Goal: Navigation & Orientation: Find specific page/section

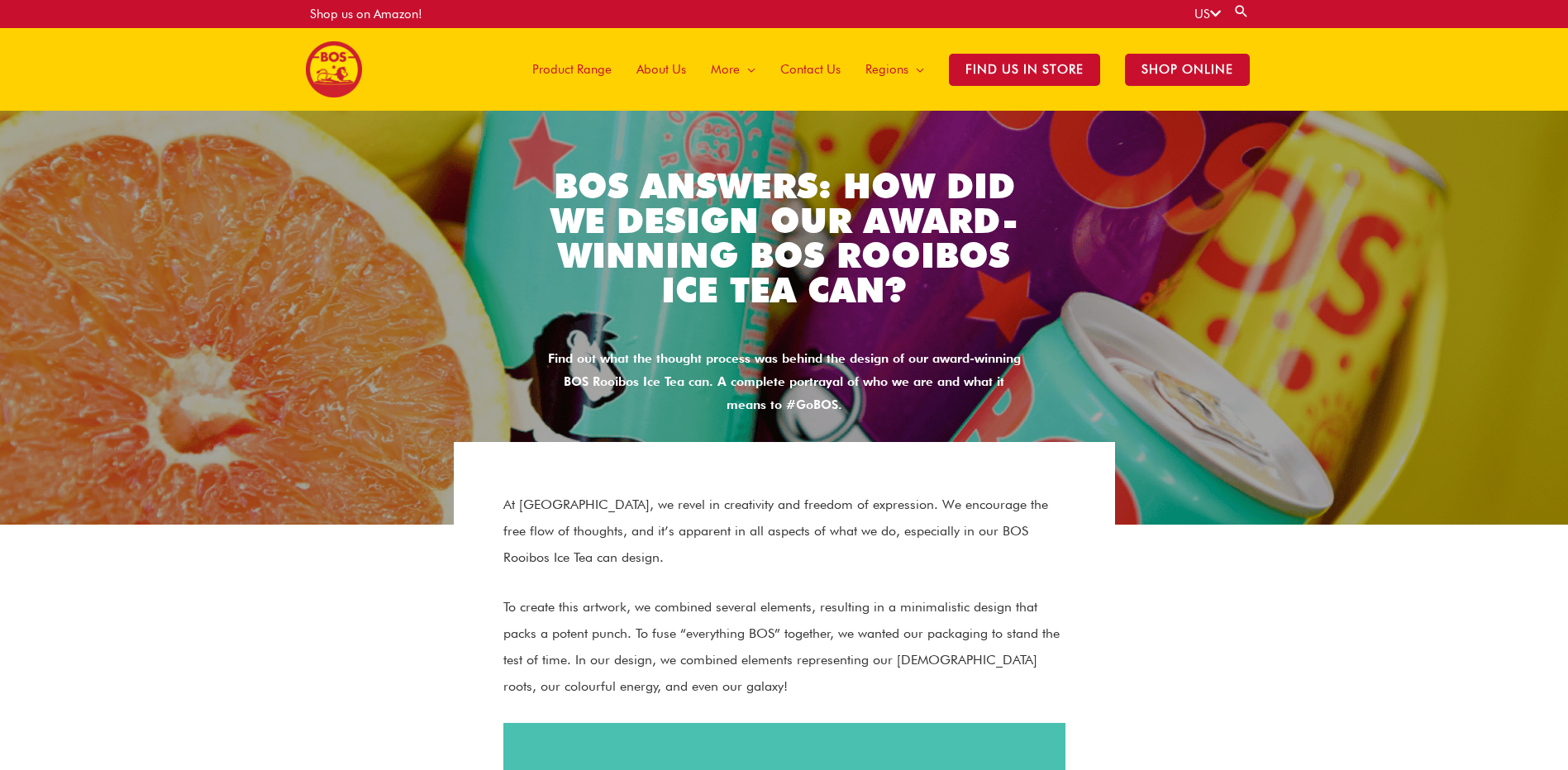
click at [546, 66] on span "Product Range" at bounding box center [571, 69] width 79 height 50
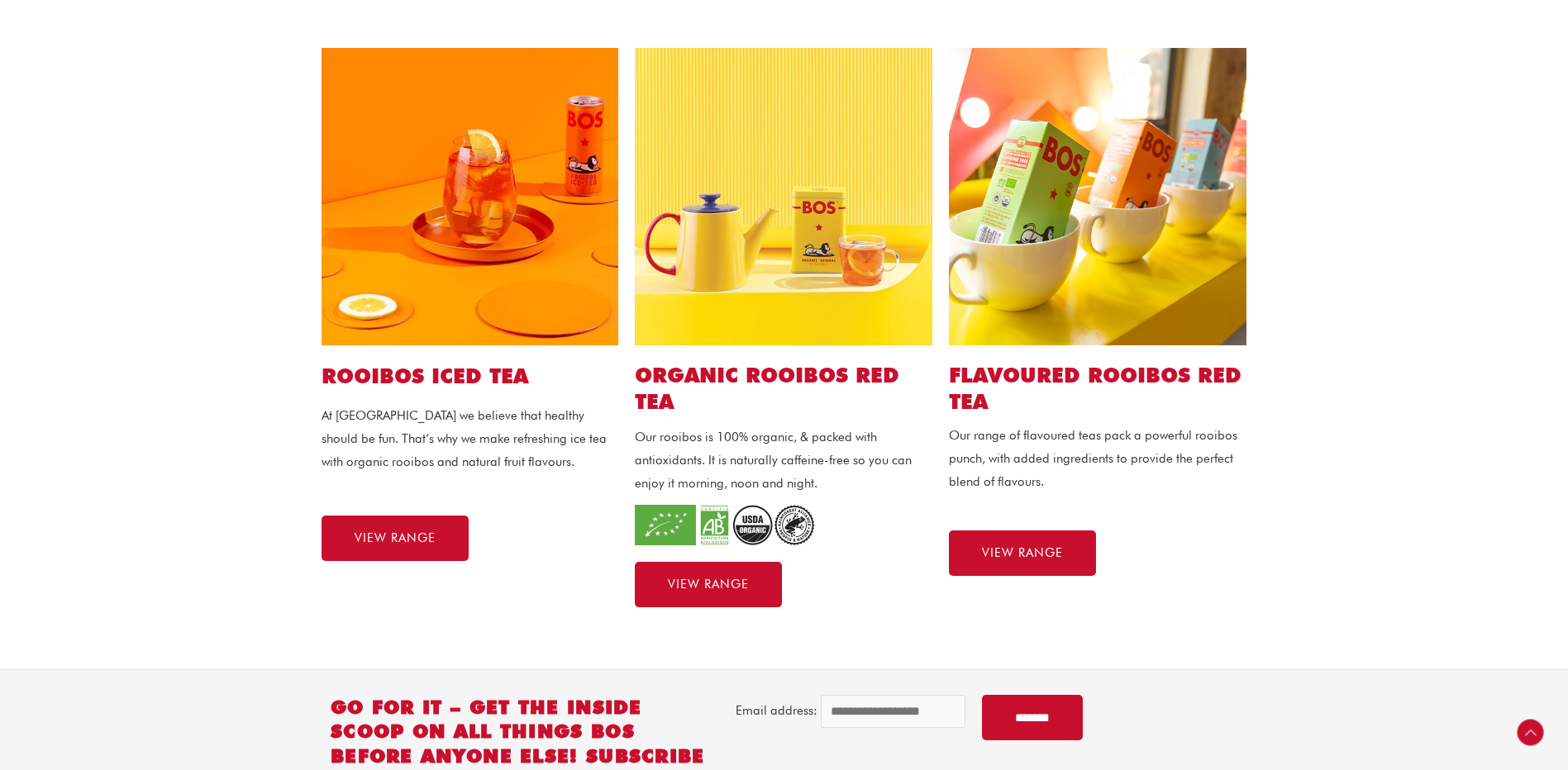
scroll to position [372, 0]
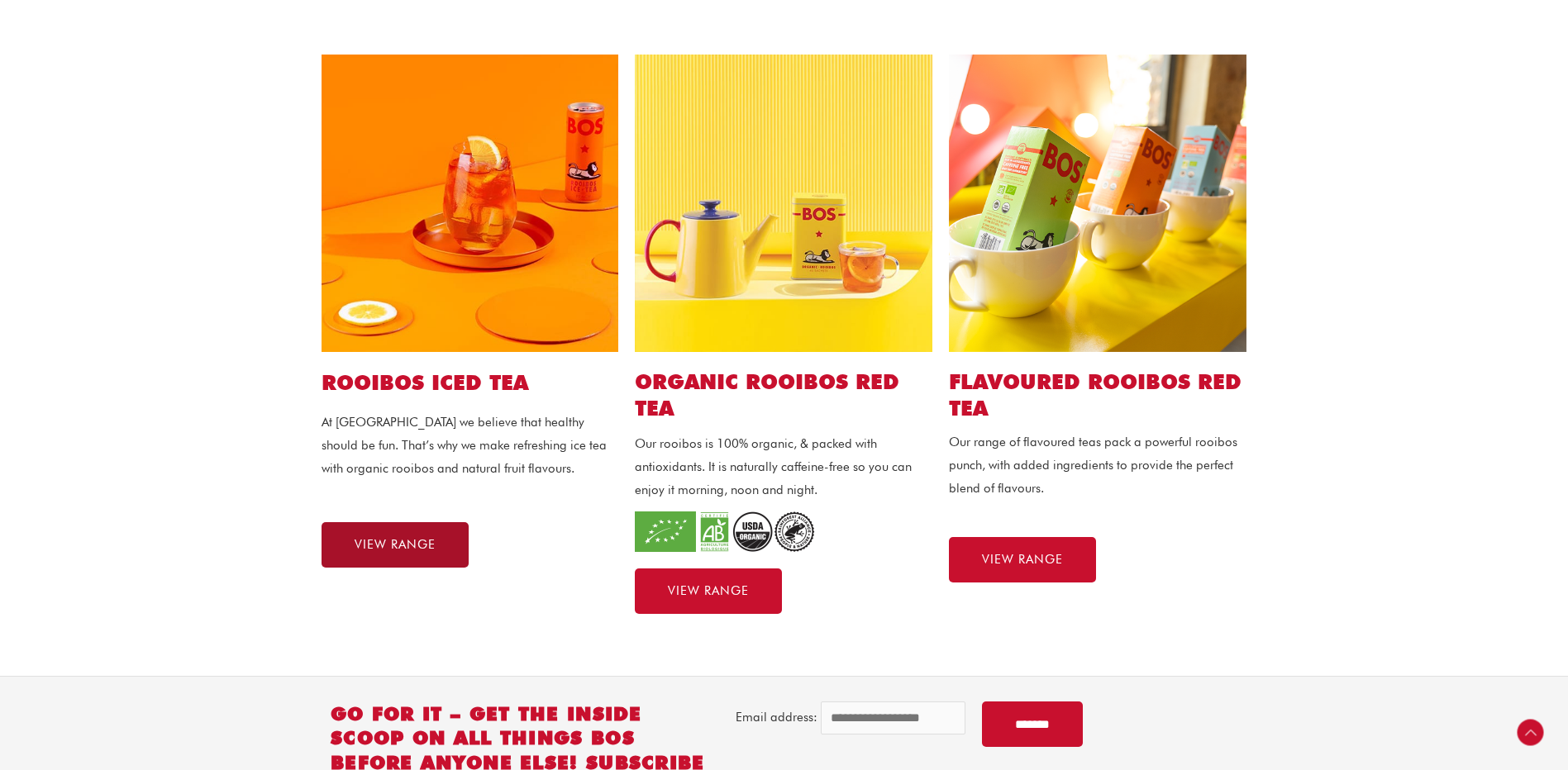
click at [351, 539] on link "VIEW RANGE" at bounding box center [395, 545] width 147 height 45
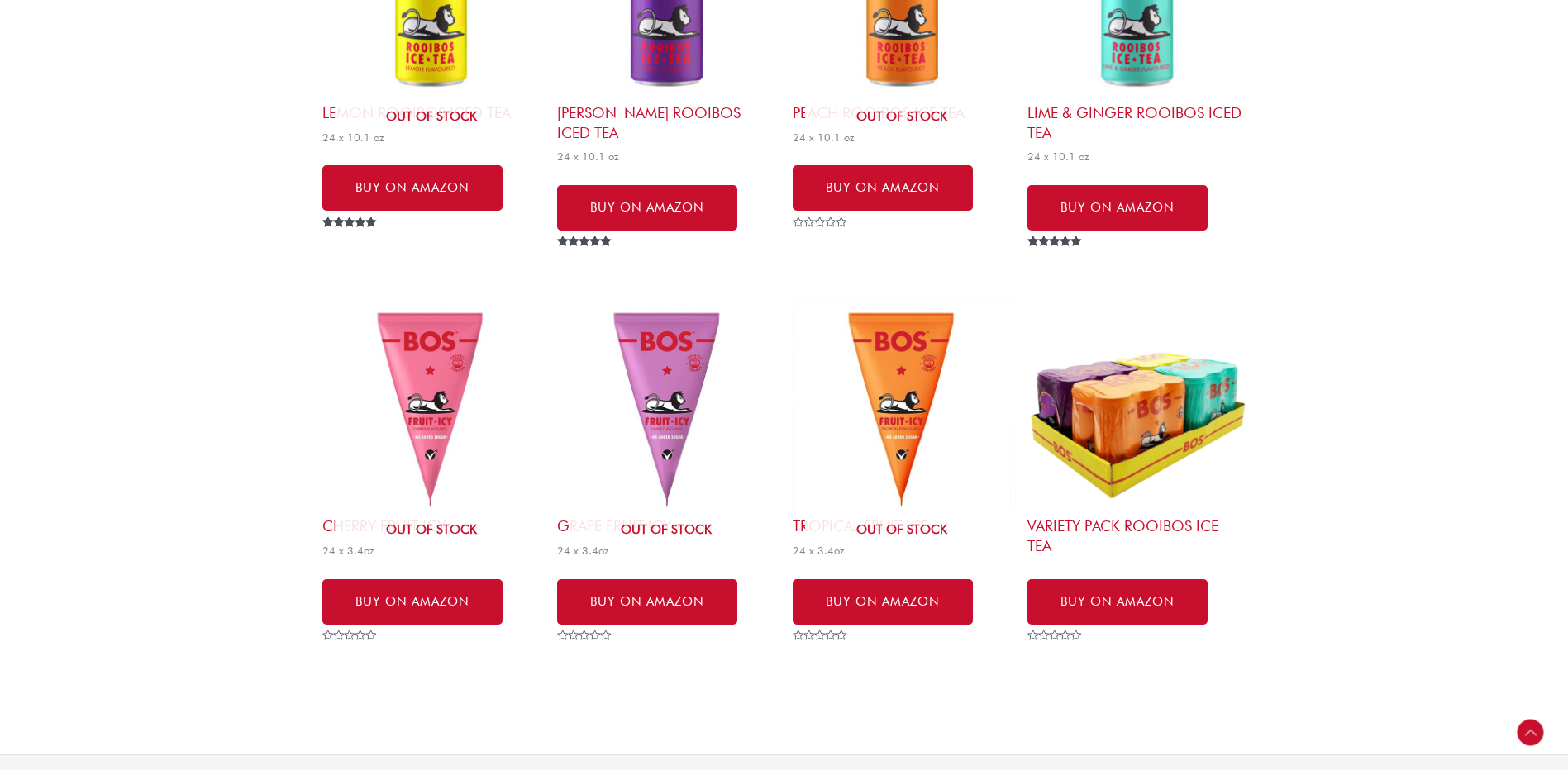
scroll to position [365, 0]
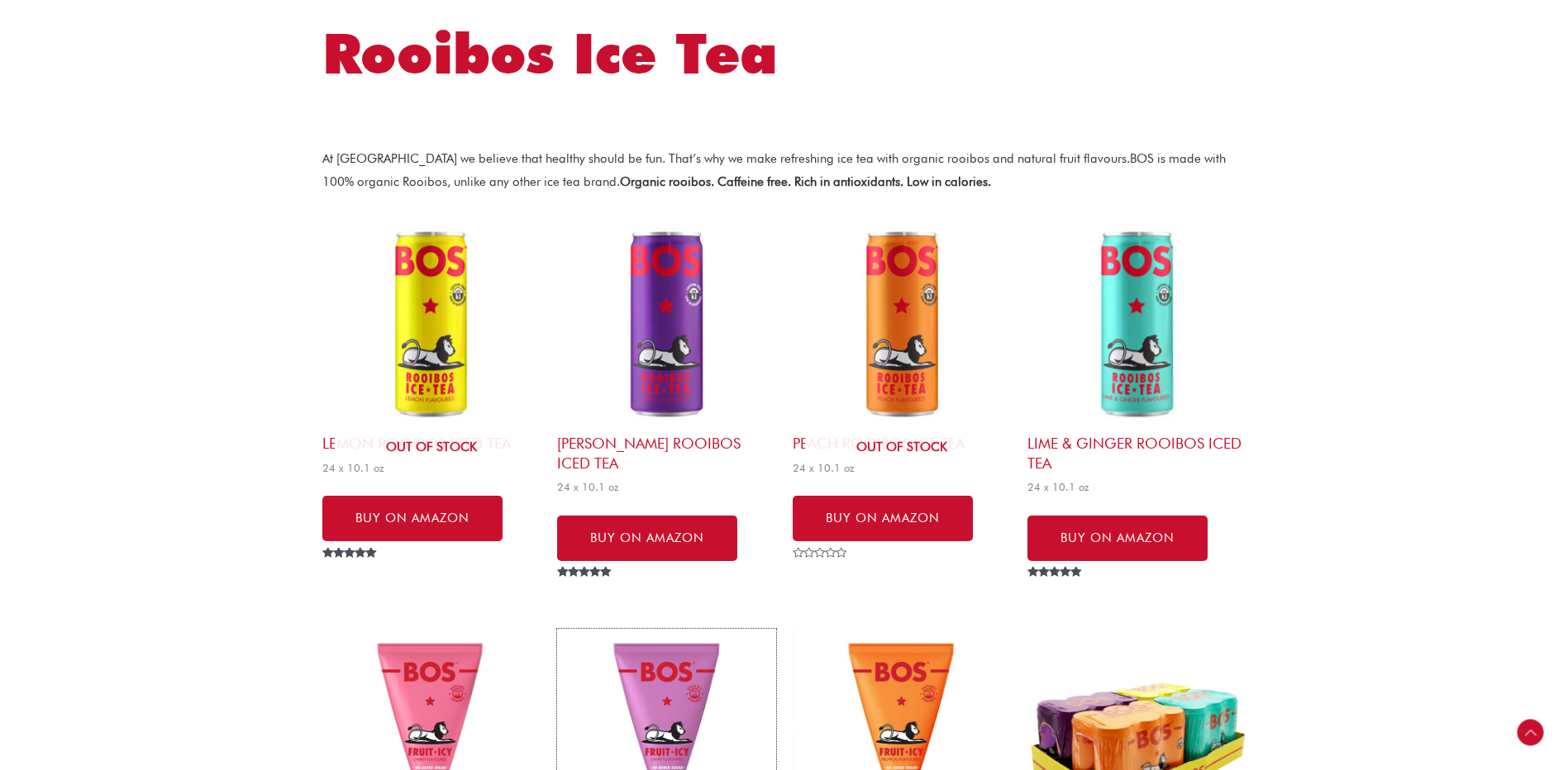
click at [586, 770] on html "Skip to content Shop us on Amazon! US Search for: Search Main Menu Product Rang…" at bounding box center [784, 575] width 1568 height 1879
